Goal: Task Accomplishment & Management: Complete application form

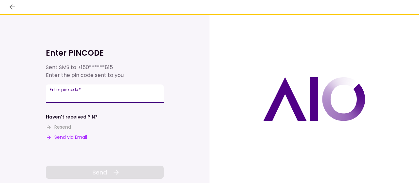
click at [119, 96] on input "Enter pin code   *" at bounding box center [105, 93] width 118 height 18
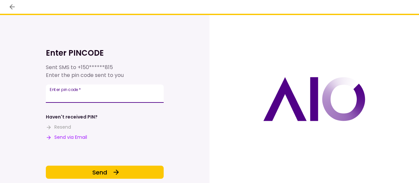
type input "******"
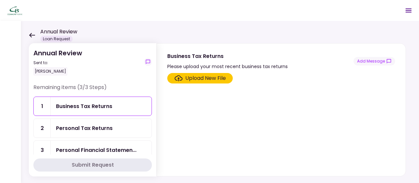
click at [84, 122] on div "Personal Tax Returns" at bounding box center [101, 128] width 101 height 19
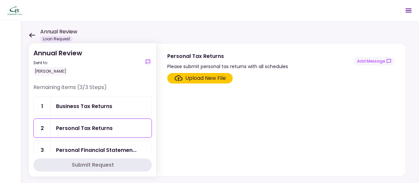
click at [221, 75] on div "Upload New File" at bounding box center [205, 78] width 41 height 8
click at [0, 0] on input "Upload New File" at bounding box center [0, 0] width 0 height 0
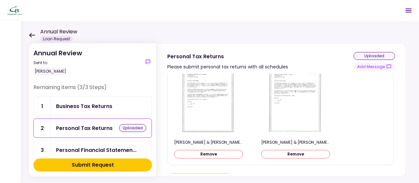
scroll to position [28, 0]
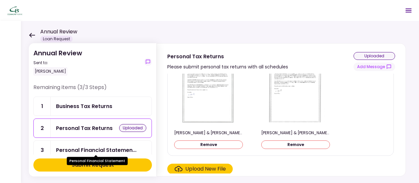
click at [83, 150] on div "Personal Financial Statemen..." at bounding box center [96, 150] width 81 height 8
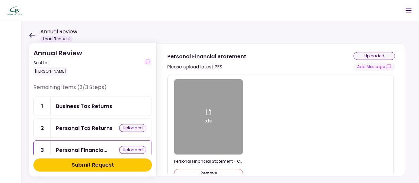
click at [218, 119] on div "xls" at bounding box center [208, 116] width 69 height 75
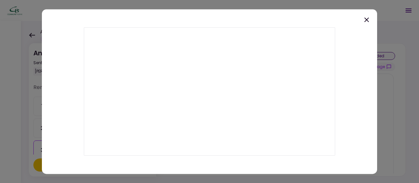
click at [366, 21] on icon at bounding box center [367, 20] width 8 height 8
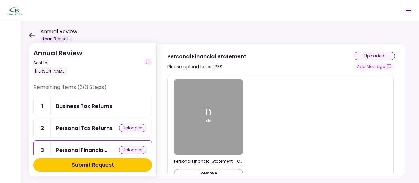
click at [113, 166] on div "Submit Request" at bounding box center [93, 165] width 42 height 8
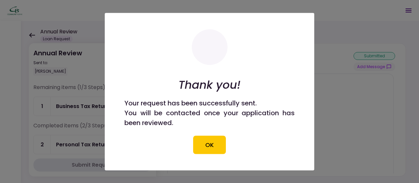
click at [215, 142] on button "OK" at bounding box center [209, 145] width 33 height 18
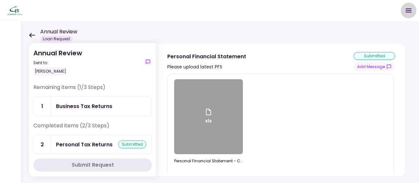
click at [412, 9] on icon "Open menu" at bounding box center [409, 11] width 8 height 8
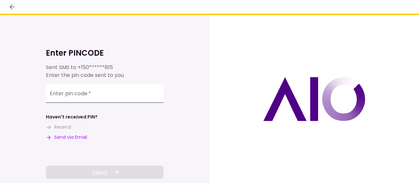
click at [103, 95] on input "Enter pin code   *" at bounding box center [105, 93] width 118 height 18
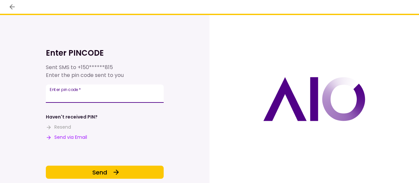
type input "******"
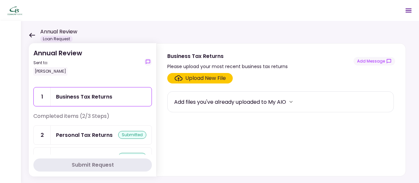
scroll to position [26, 0]
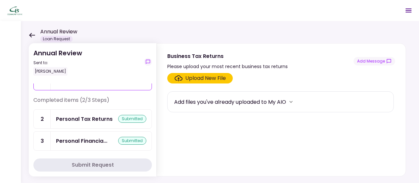
click at [81, 137] on div "Personal Financia..." at bounding box center [81, 141] width 51 height 8
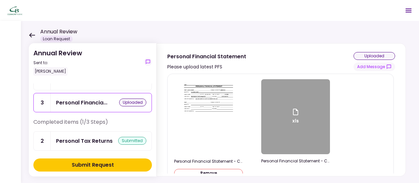
click at [102, 167] on div "Submit Request" at bounding box center [93, 165] width 42 height 8
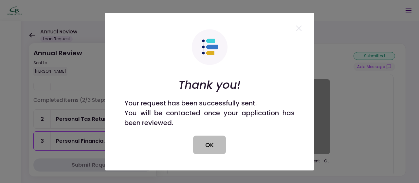
click at [210, 145] on button "OK" at bounding box center [209, 145] width 33 height 18
